Goal: Learn about a topic

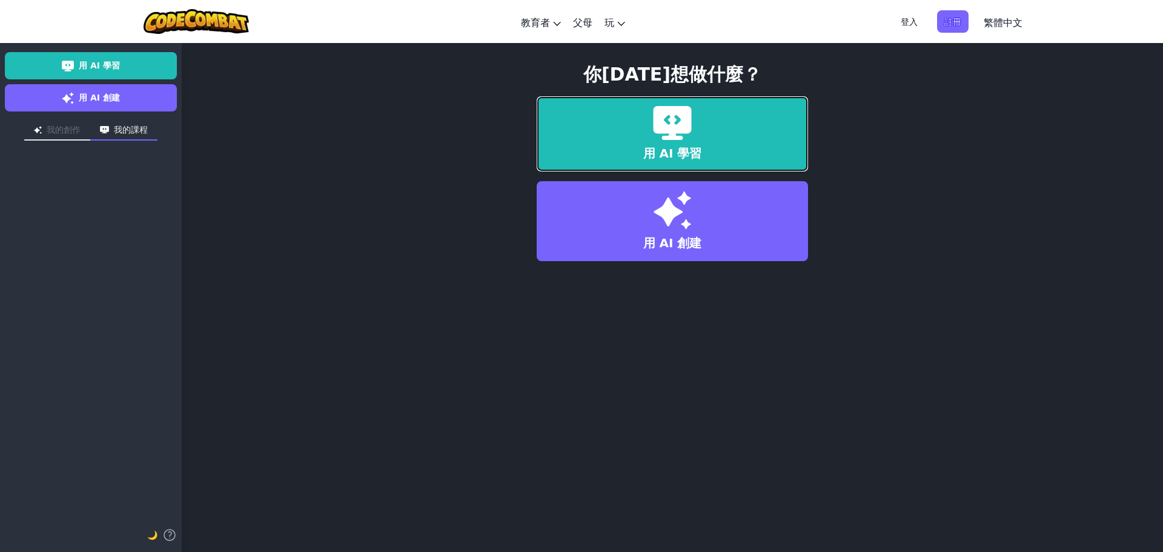
click at [685, 133] on img at bounding box center [672, 123] width 39 height 34
